Goal: Navigation & Orientation: Find specific page/section

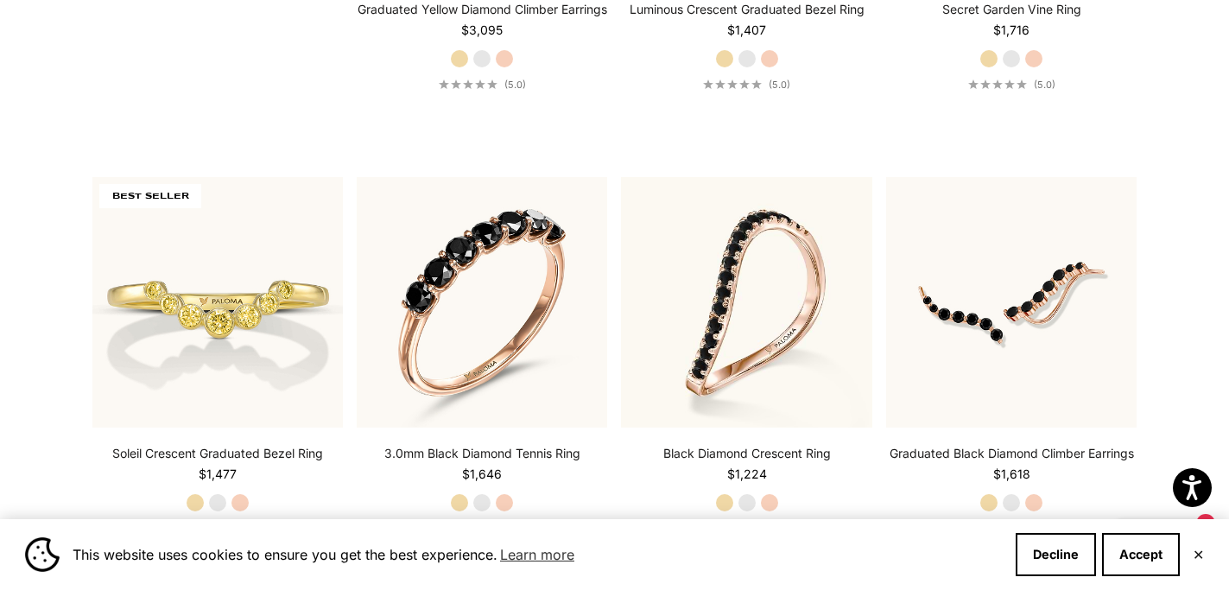
scroll to position [1693, 0]
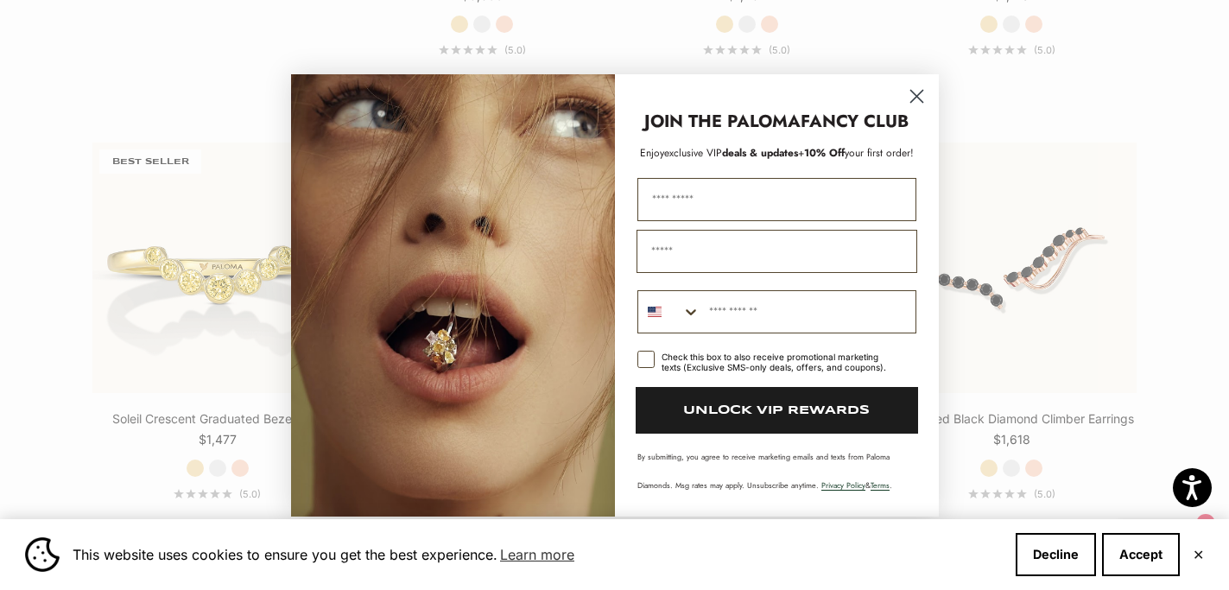
click at [912, 100] on icon "Close dialog" at bounding box center [916, 96] width 12 height 12
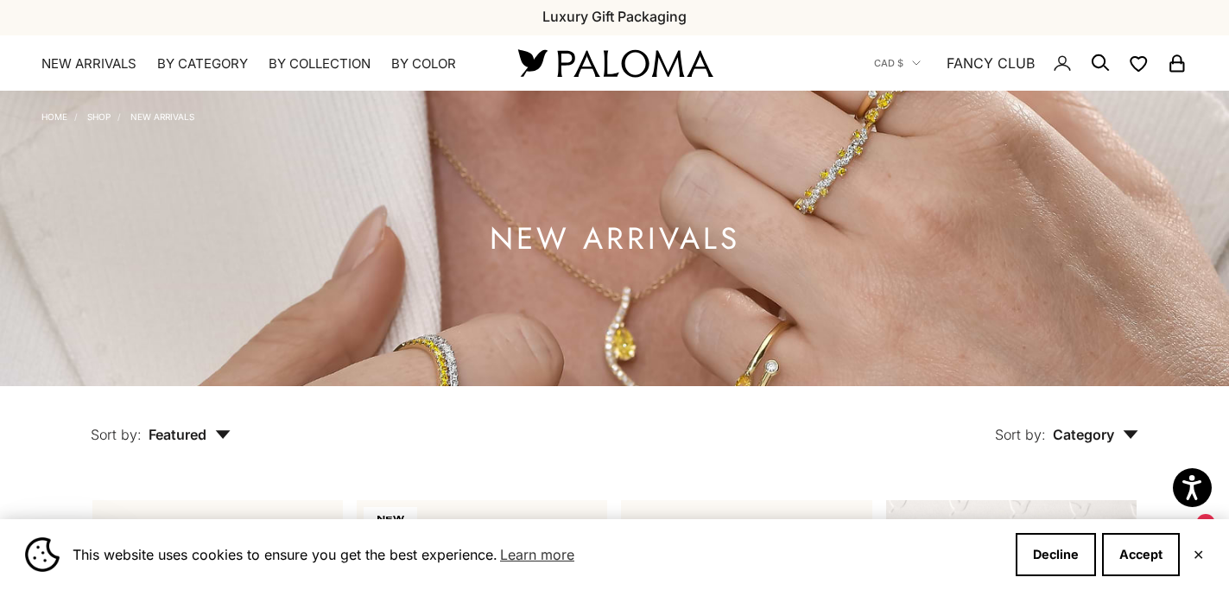
scroll to position [0, 0]
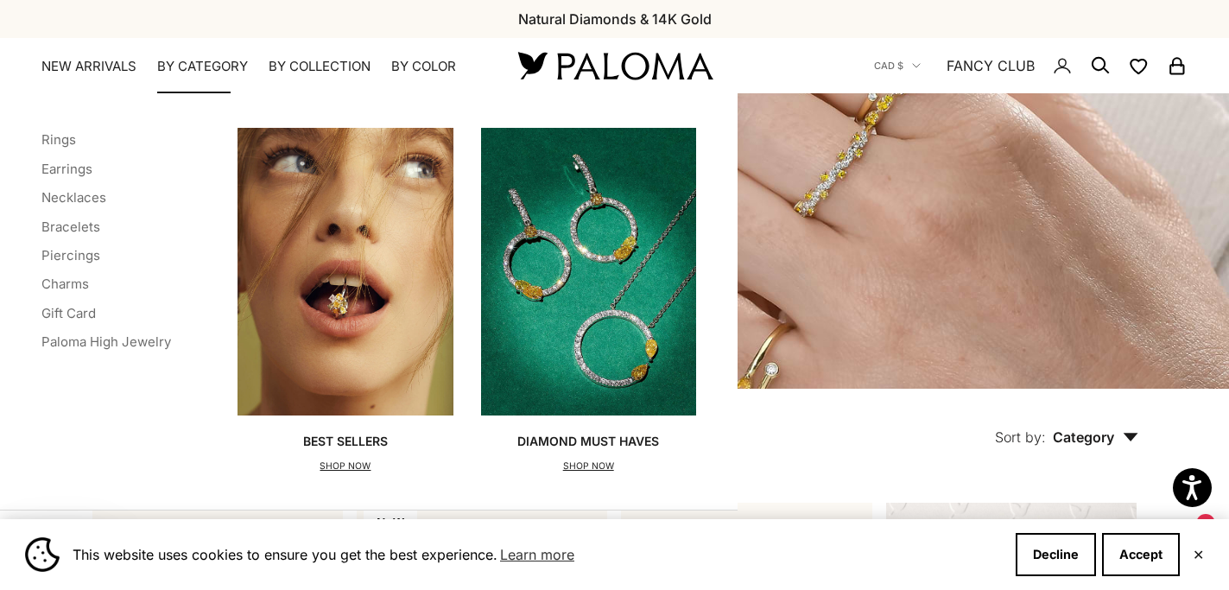
click at [593, 470] on p "SHOP NOW" at bounding box center [588, 466] width 142 height 17
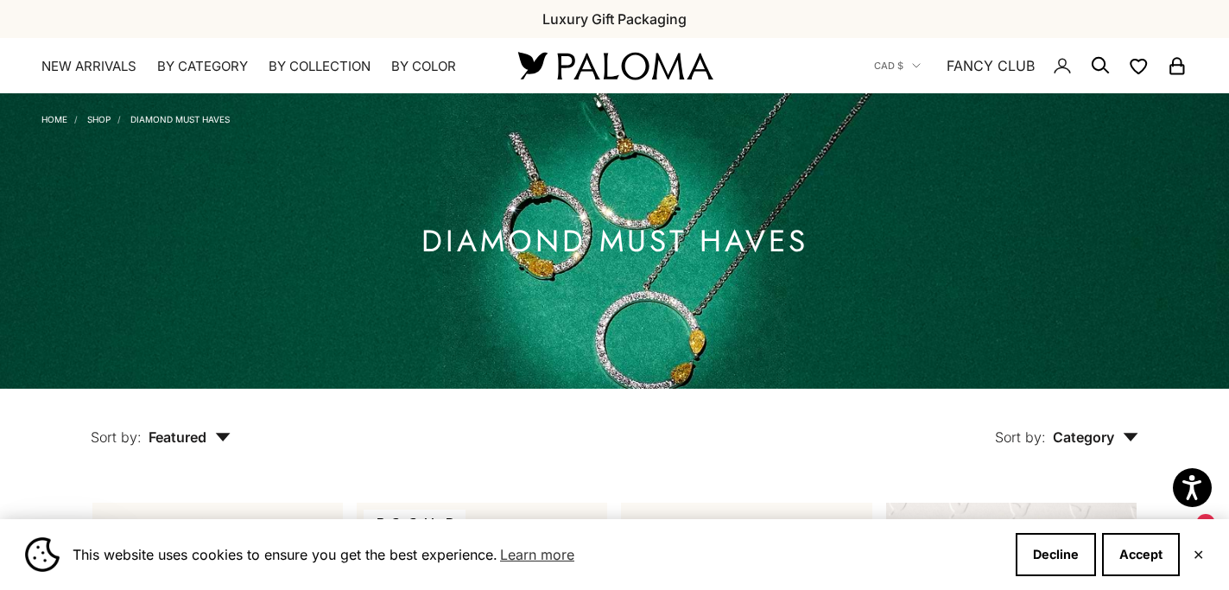
click at [221, 434] on icon "button" at bounding box center [222, 437] width 15 height 9
